Goal: Information Seeking & Learning: Compare options

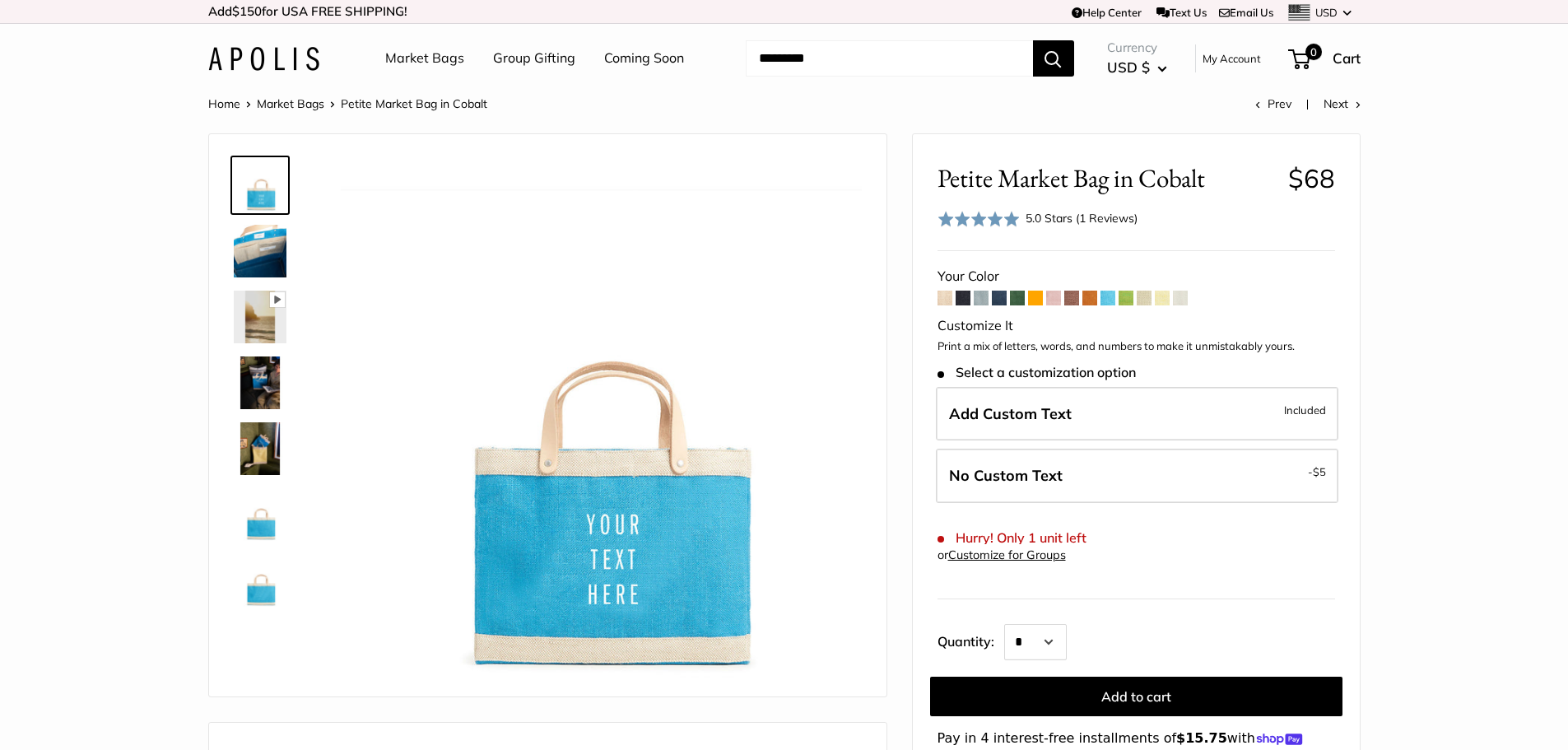
click at [1107, 174] on span "Petite Market Bag in Cobalt" at bounding box center [1106, 178] width 338 height 30
click at [1110, 299] on span at bounding box center [1108, 298] width 15 height 15
click at [1095, 168] on span "Petite Market Bag in Cobalt" at bounding box center [1106, 178] width 338 height 30
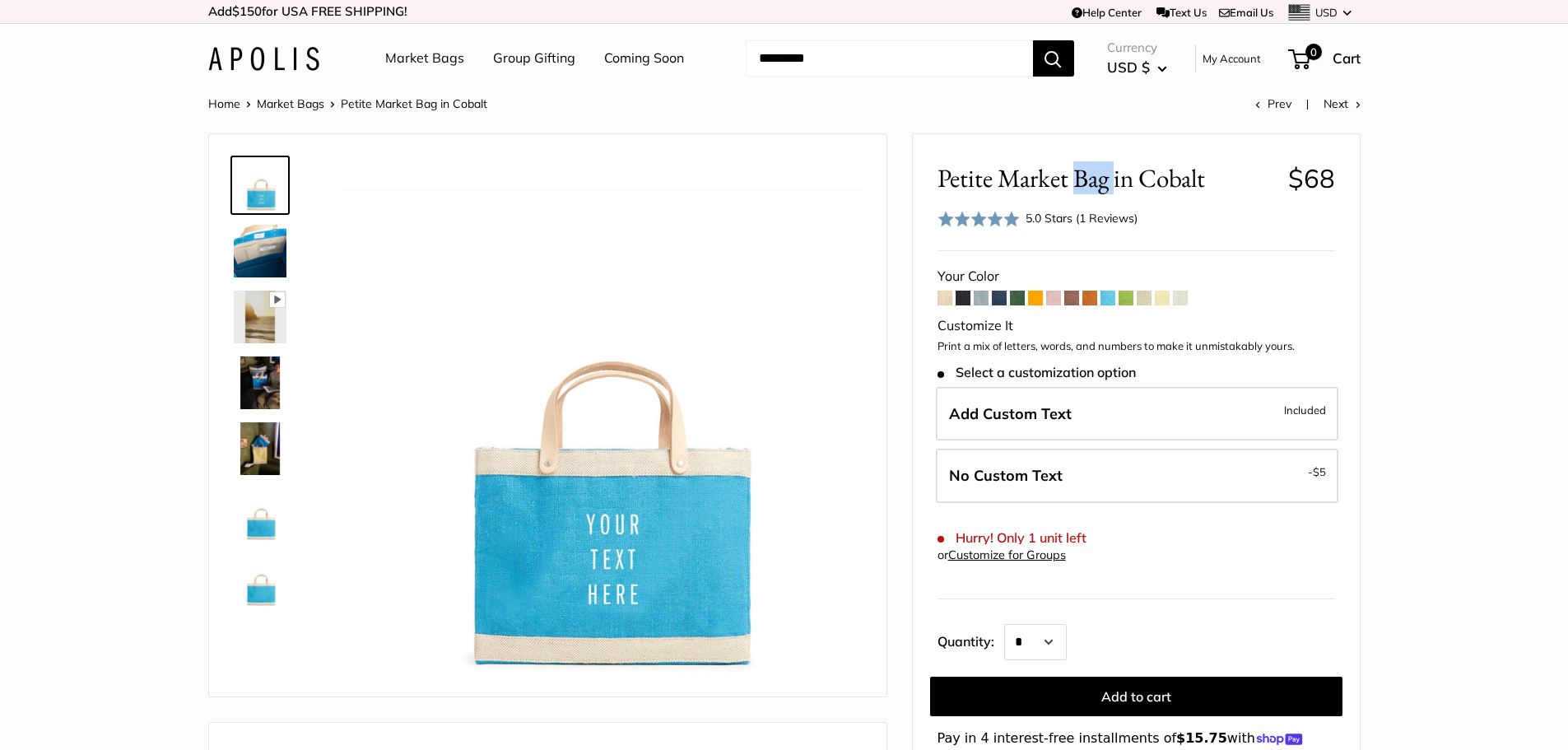
click at [1095, 168] on span "Petite Market Bag in Cobalt" at bounding box center [1106, 178] width 338 height 30
click at [301, 102] on link "Market Bags" at bounding box center [290, 104] width 67 height 15
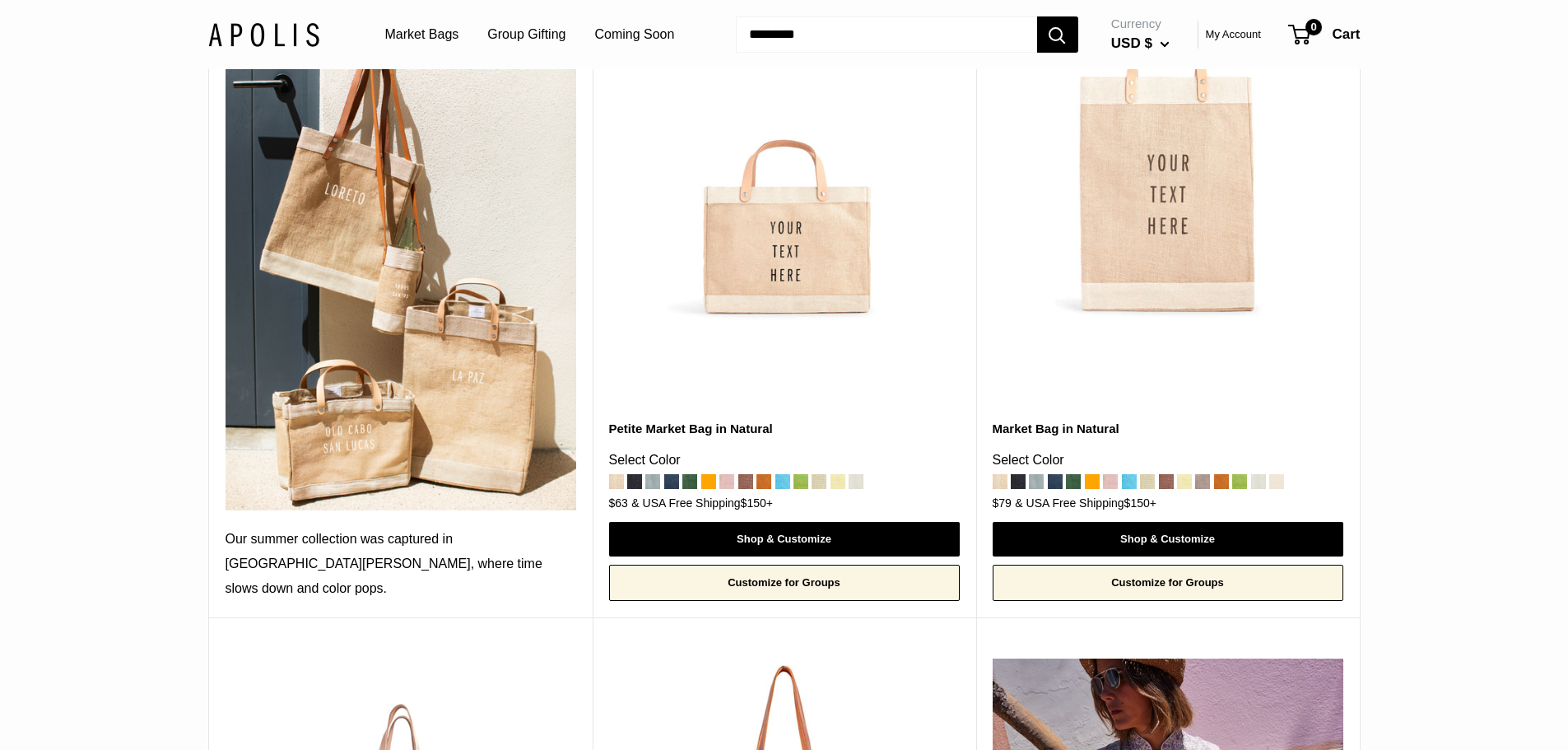
click at [781, 474] on span at bounding box center [783, 481] width 15 height 15
click at [0, 0] on img at bounding box center [0, 0] width 0 height 0
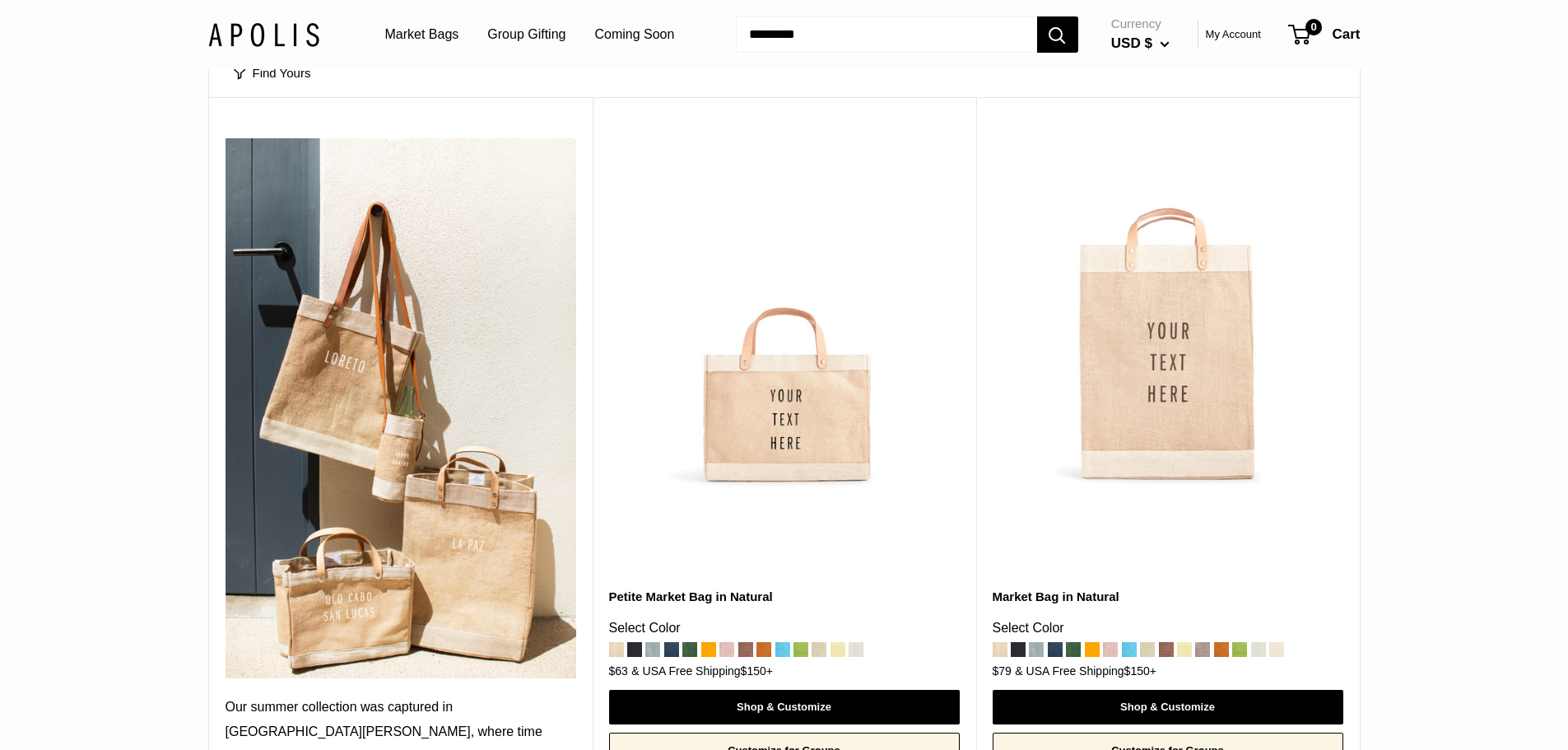
scroll to position [329, 0]
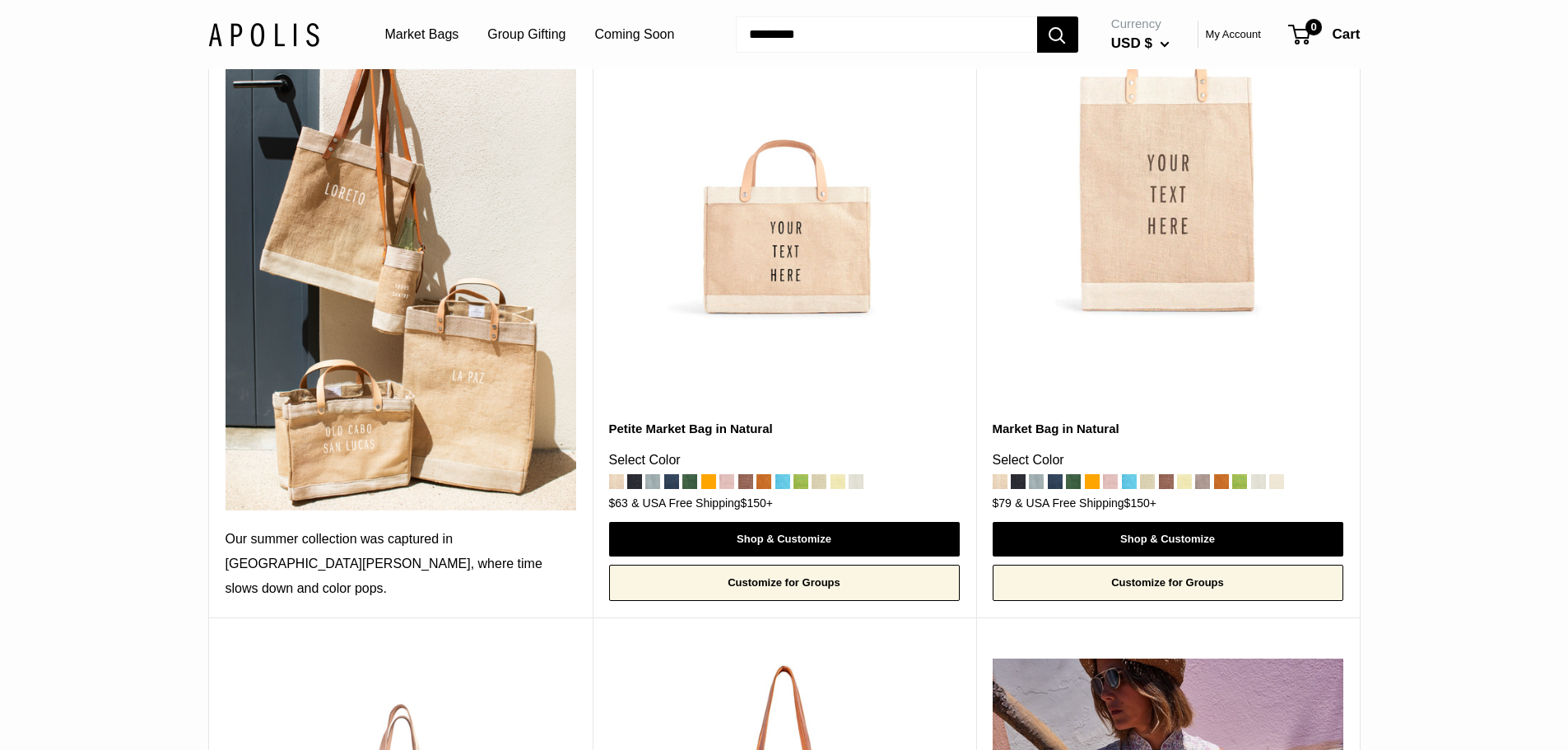
click at [1125, 474] on span at bounding box center [1130, 481] width 15 height 15
click at [0, 0] on img at bounding box center [0, 0] width 0 height 0
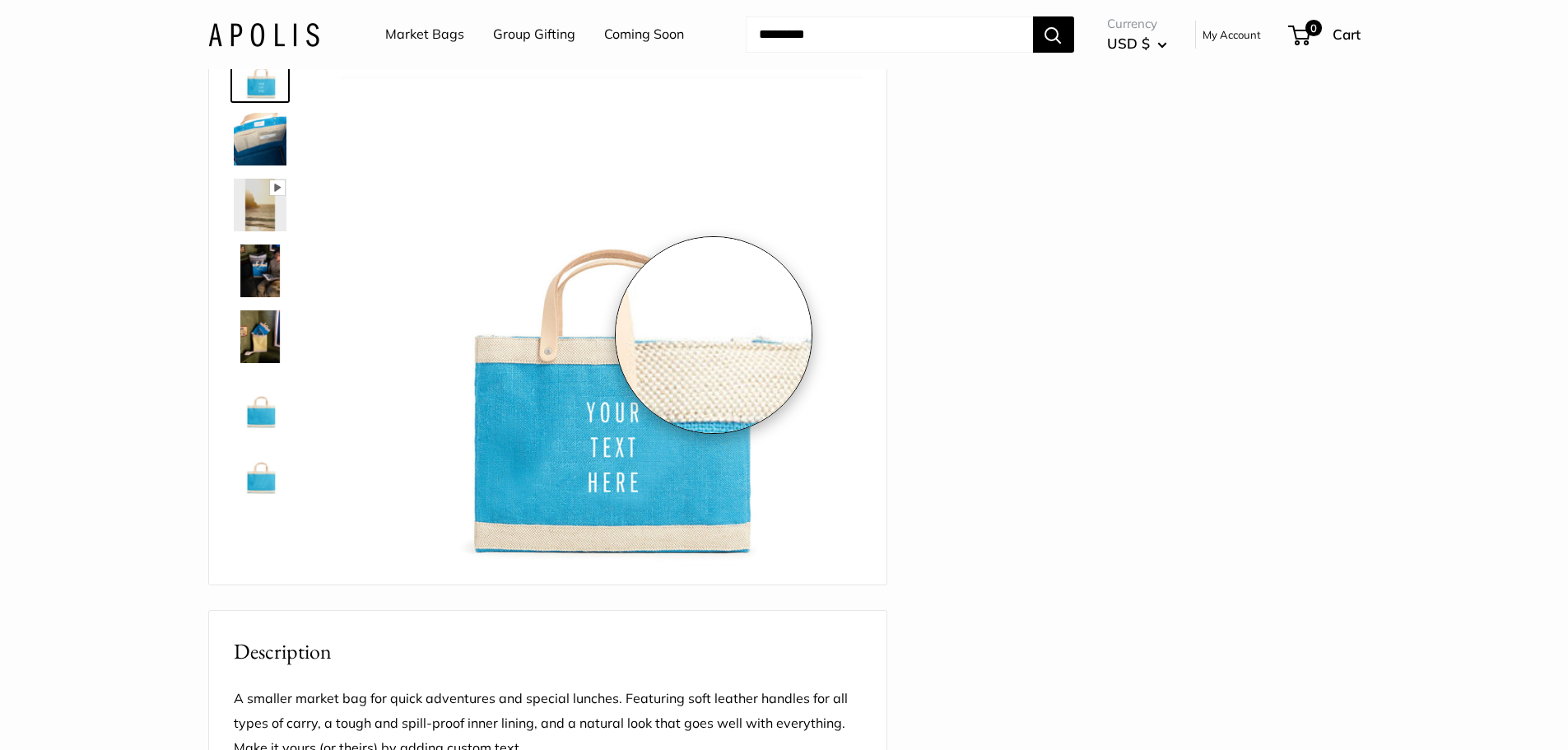
scroll to position [247, 0]
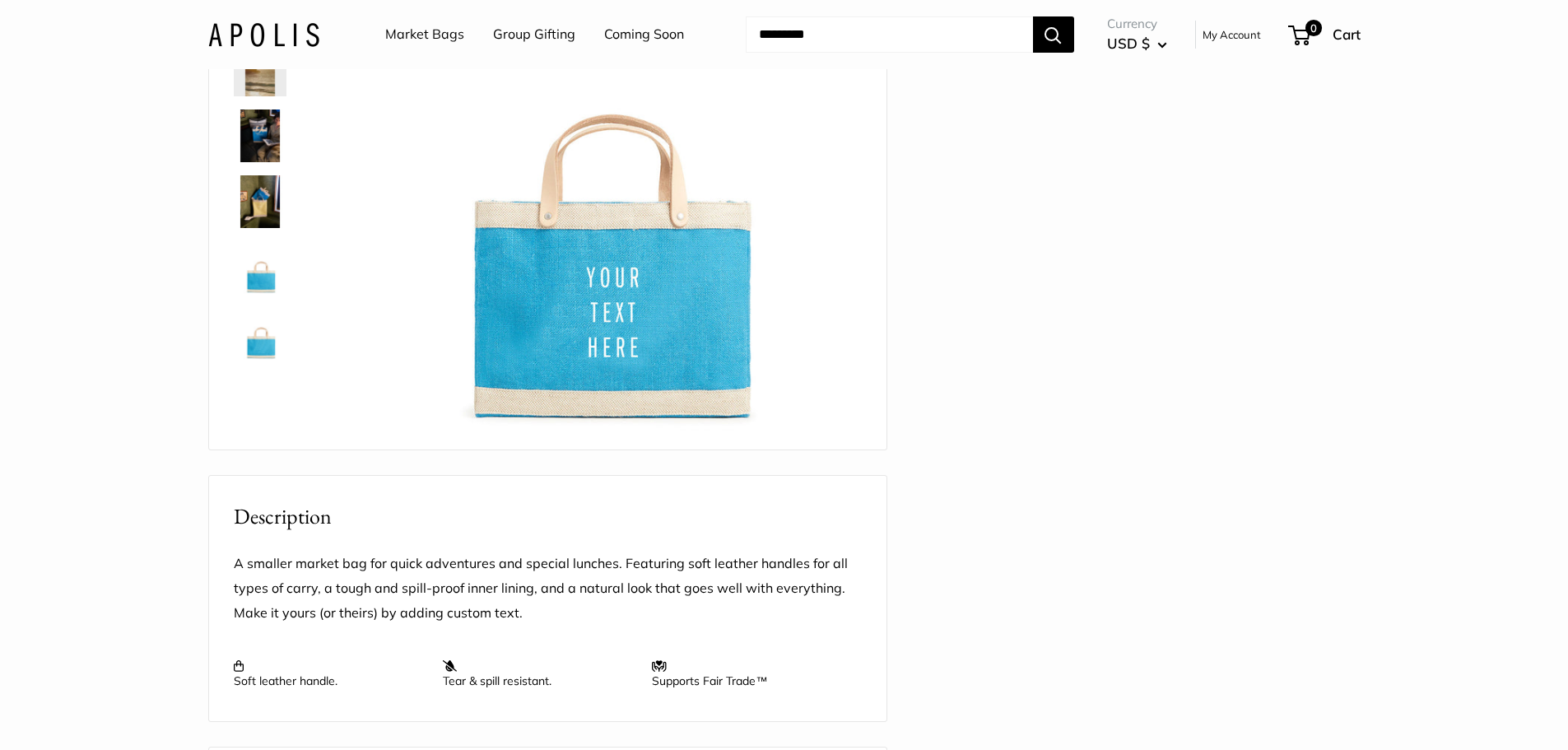
click at [268, 274] on img at bounding box center [260, 267] width 52 height 52
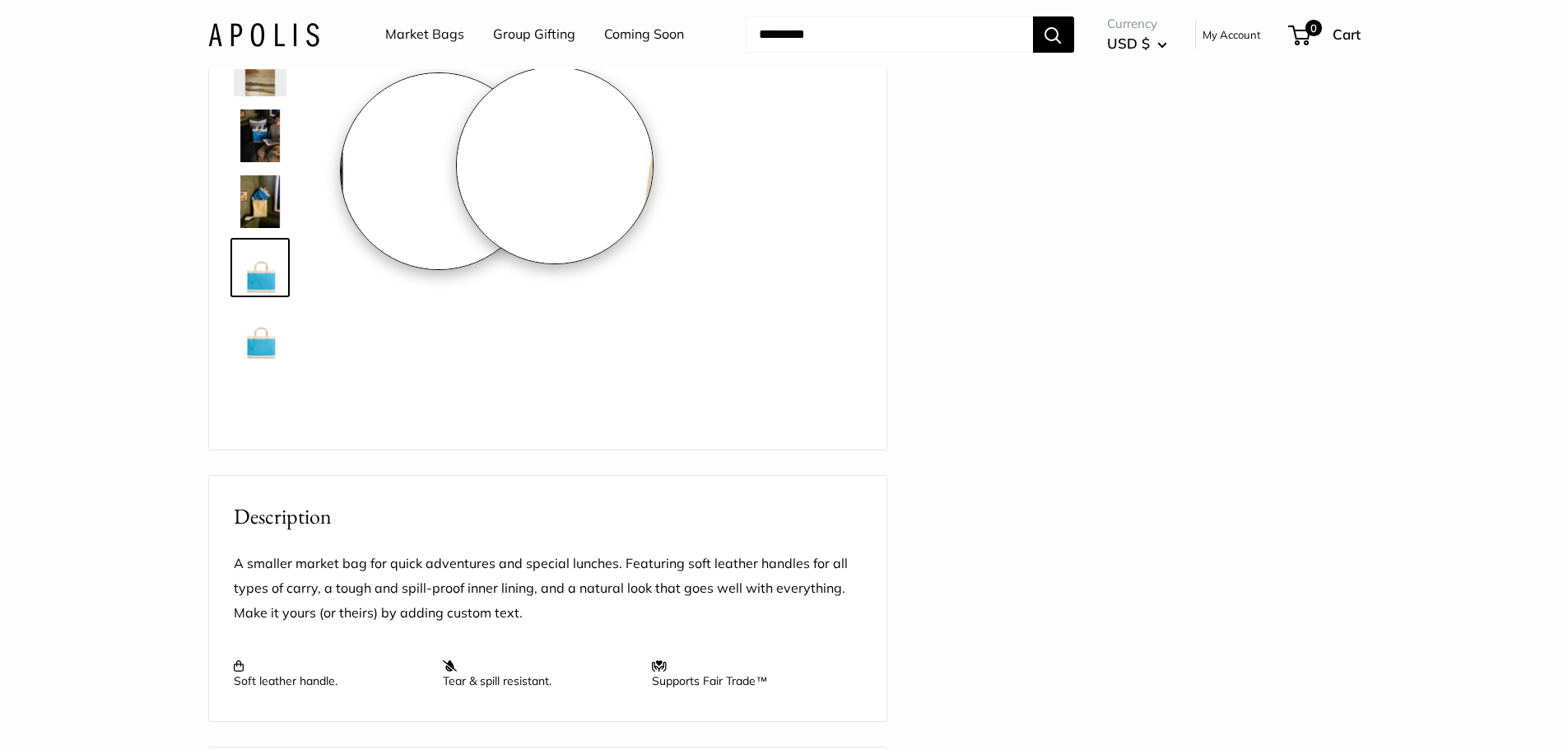
scroll to position [0, 0]
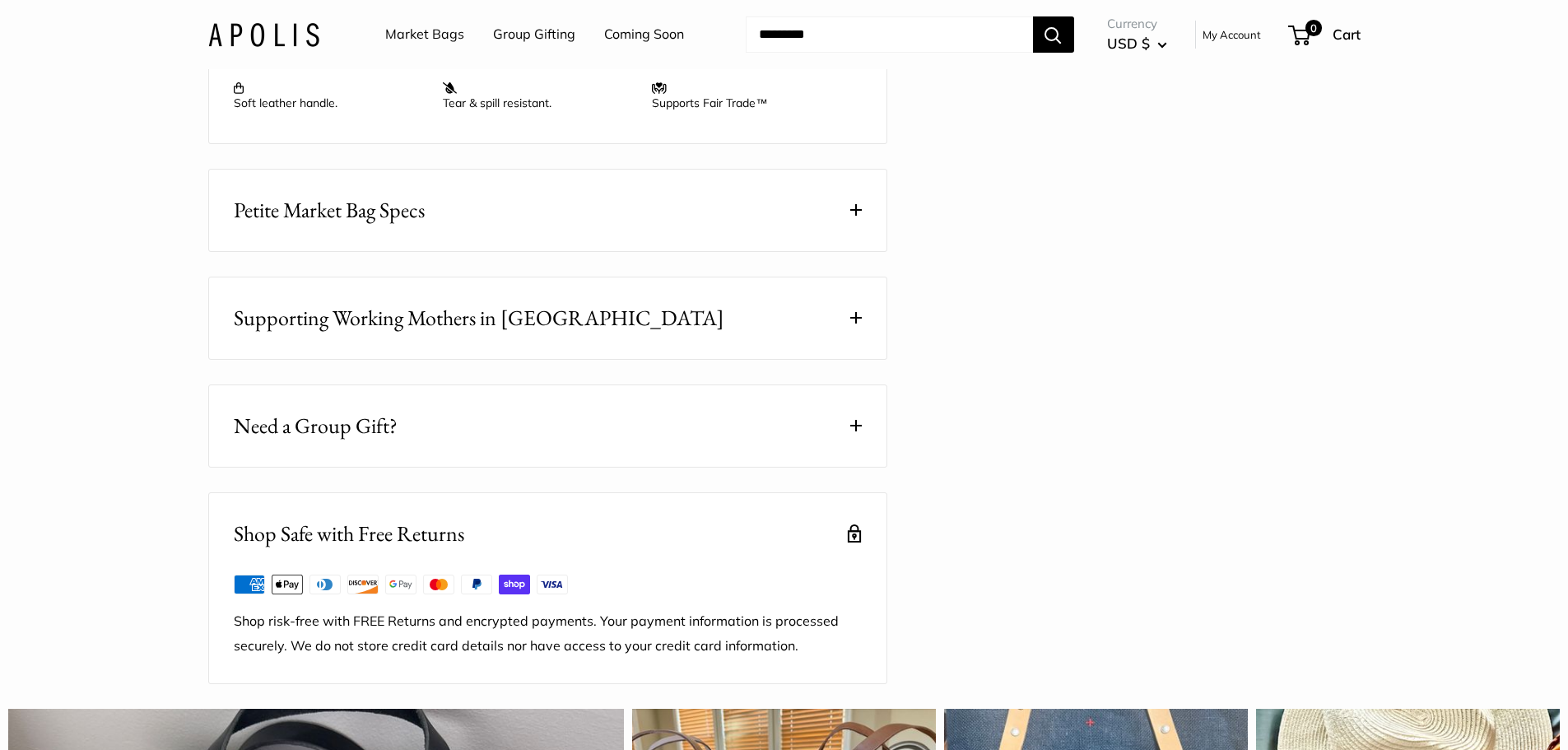
scroll to position [411, 0]
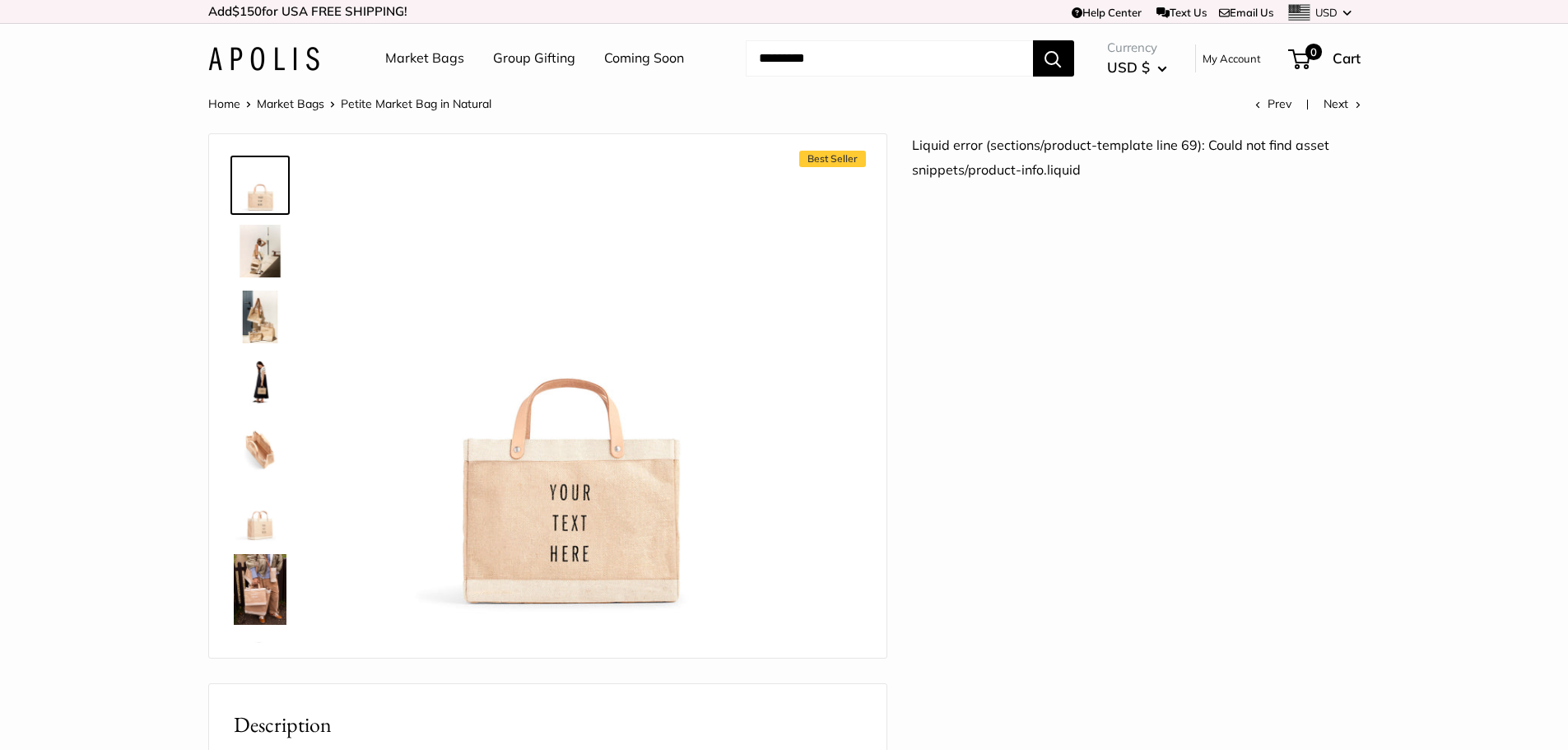
click at [270, 266] on img at bounding box center [260, 250] width 52 height 52
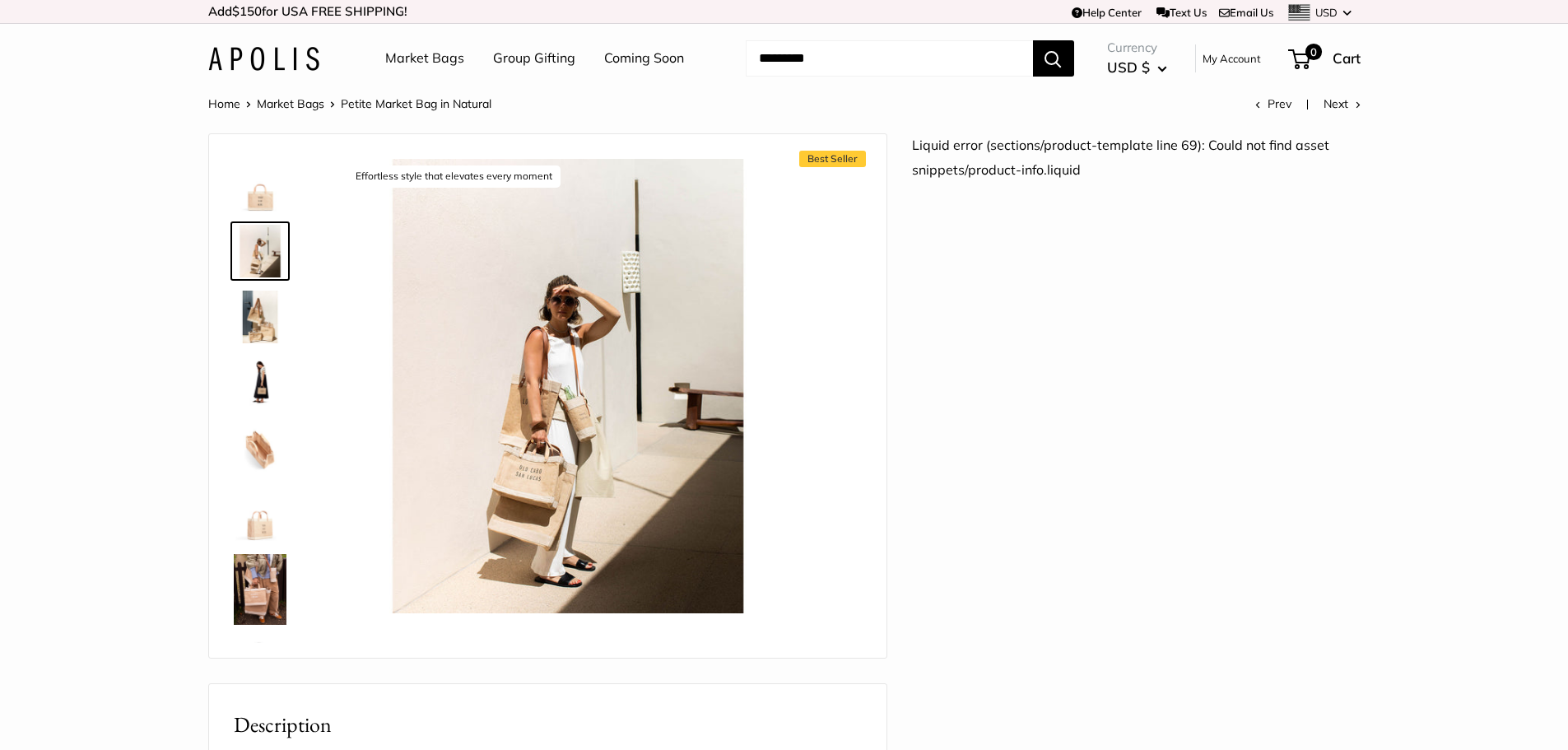
click at [276, 595] on img at bounding box center [260, 589] width 52 height 71
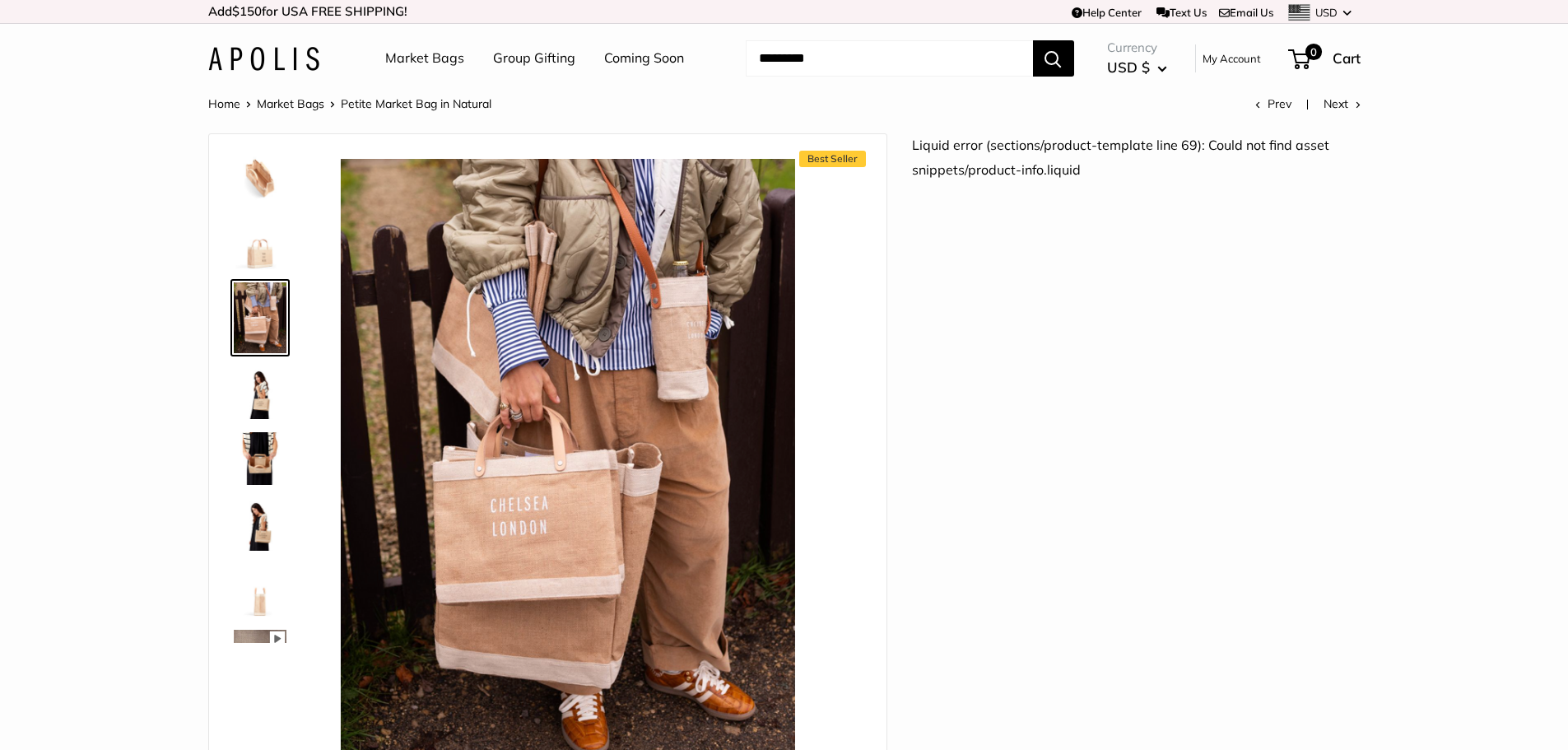
scroll to position [439, 0]
